Goal: Information Seeking & Learning: Learn about a topic

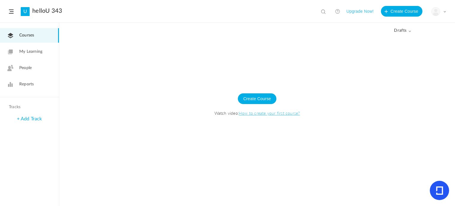
click at [35, 52] on span "My Learning" at bounding box center [30, 52] width 23 height 6
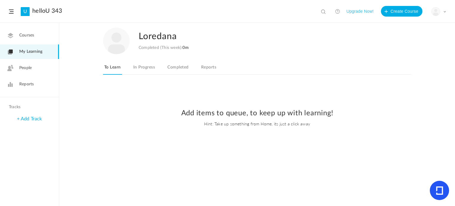
click at [149, 68] on link "In Progress" at bounding box center [144, 68] width 24 height 11
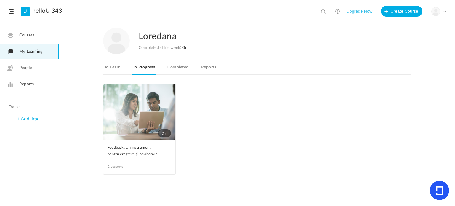
click at [181, 67] on link "Completed" at bounding box center [177, 68] width 23 height 11
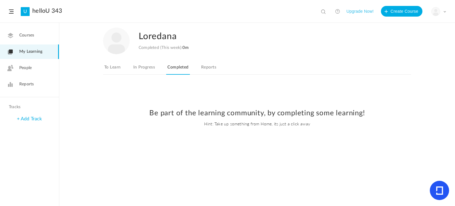
click at [151, 68] on link "In Progress" at bounding box center [144, 68] width 24 height 11
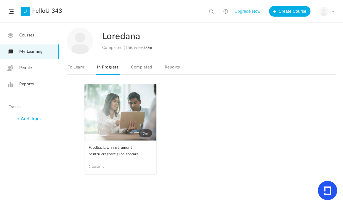
click at [115, 104] on link "0m" at bounding box center [121, 112] width 72 height 56
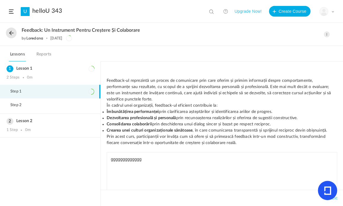
click at [12, 33] on button at bounding box center [11, 33] width 11 height 11
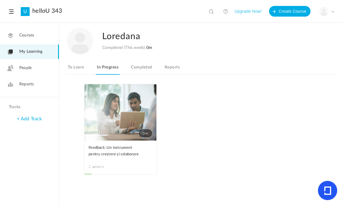
click at [142, 72] on link "Completed" at bounding box center [141, 68] width 23 height 11
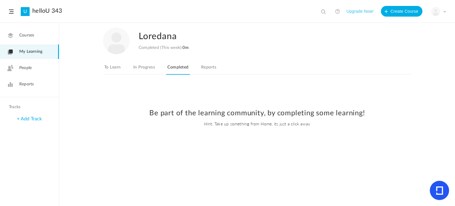
click at [212, 70] on link "Reports" at bounding box center [208, 68] width 17 height 11
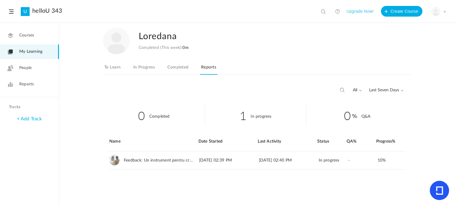
click at [117, 67] on link "To Learn" at bounding box center [112, 68] width 19 height 11
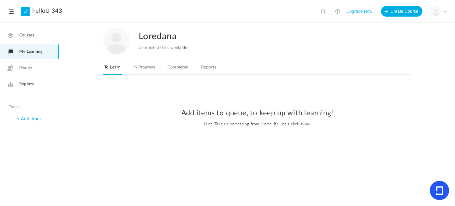
click at [6, 13] on header "U helloU 343 View all No results Upgrade Now! Create Course My Profile Universi…" at bounding box center [227, 11] width 455 height 23
click at [9, 14] on header "U helloU 343 View all No results Upgrade Now! Create Course My Profile Universi…" at bounding box center [227, 11] width 455 height 23
click at [12, 15] on header "U helloU 343 View all No results Upgrade Now! Create Course My Profile Universi…" at bounding box center [227, 11] width 455 height 23
click at [22, 34] on span "Courses" at bounding box center [26, 35] width 15 height 6
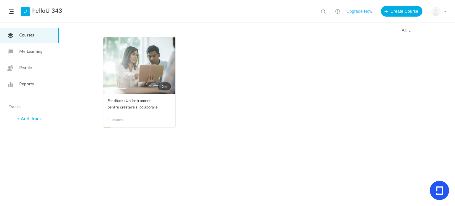
drag, startPoint x: 134, startPoint y: 79, endPoint x: 170, endPoint y: 42, distance: 51.4
click at [0, 0] on span at bounding box center [0, 0] width 0 height 0
click at [359, 11] on button "Upgrade Now!" at bounding box center [360, 11] width 27 height 11
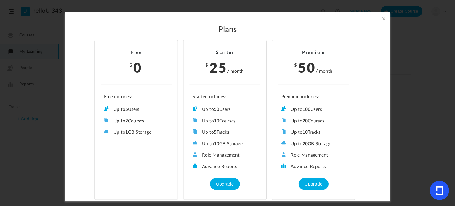
click at [385, 19] on span at bounding box center [384, 18] width 7 height 7
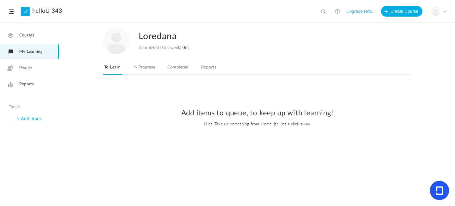
click at [14, 12] on header "U helloU 343 View all No results Upgrade Now! Create Course My Profile Universi…" at bounding box center [227, 11] width 455 height 23
click at [12, 13] on span at bounding box center [11, 11] width 5 height 4
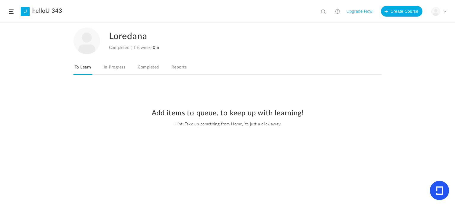
click at [13, 12] on span at bounding box center [11, 11] width 5 height 4
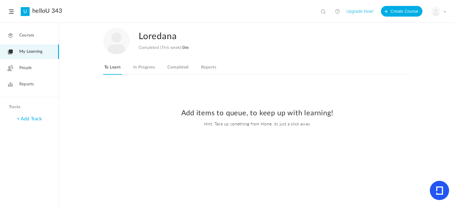
click at [436, 188] on icon at bounding box center [439, 190] width 19 height 19
